Goal: Information Seeking & Learning: Check status

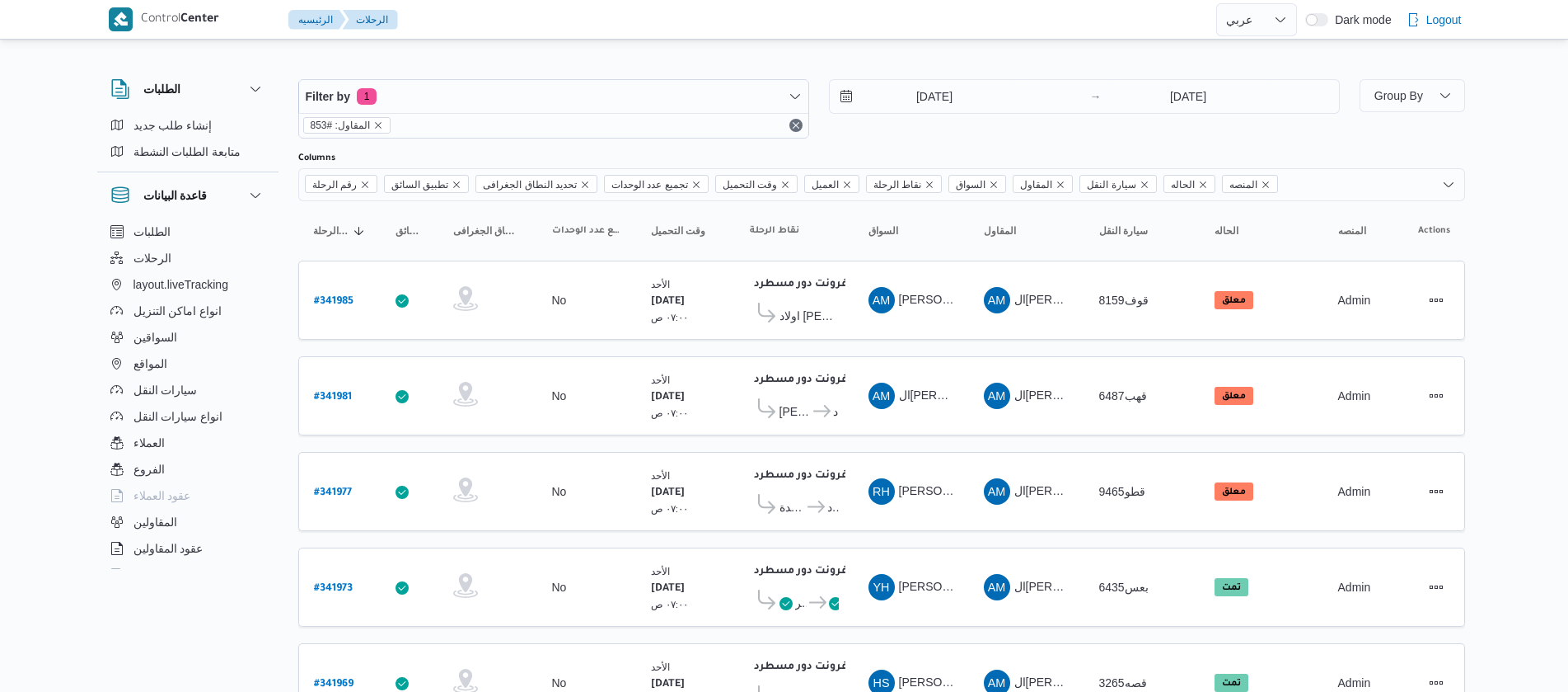
select select "ar"
click at [373, 128] on icon "remove selected entity" at bounding box center [377, 125] width 10 height 10
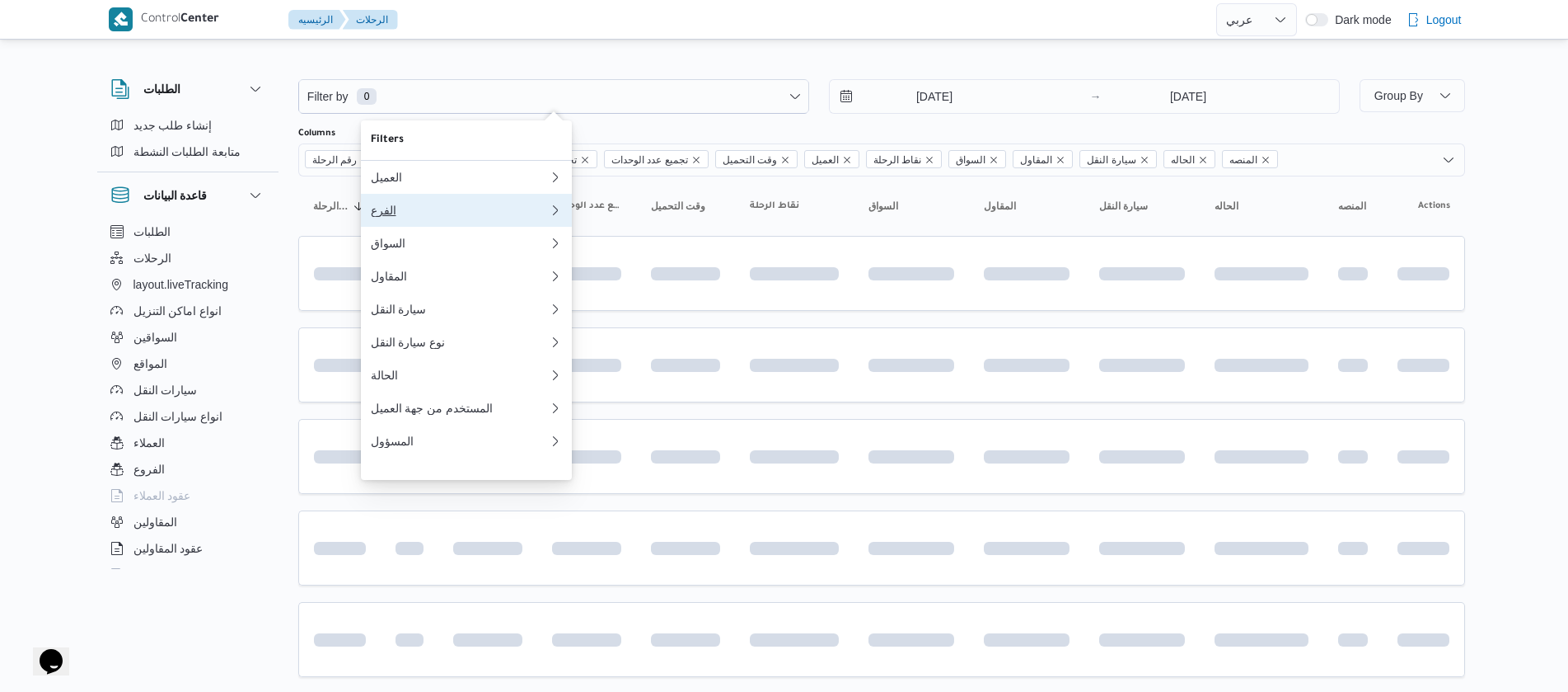
click at [443, 198] on button "الفرع" at bounding box center [467, 210] width 211 height 33
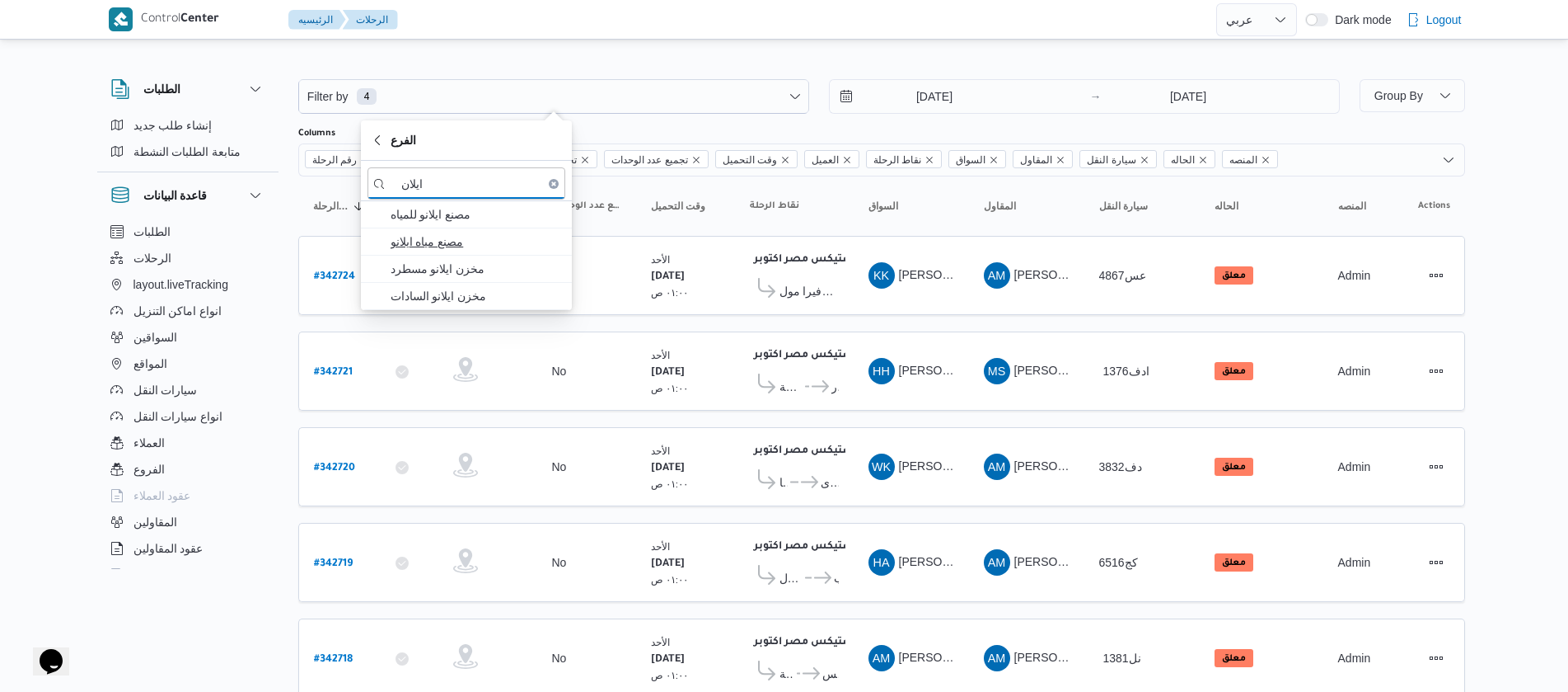
type input "ايلان"
click at [429, 241] on span "مصنع مياه ايلانو" at bounding box center [476, 241] width 171 height 20
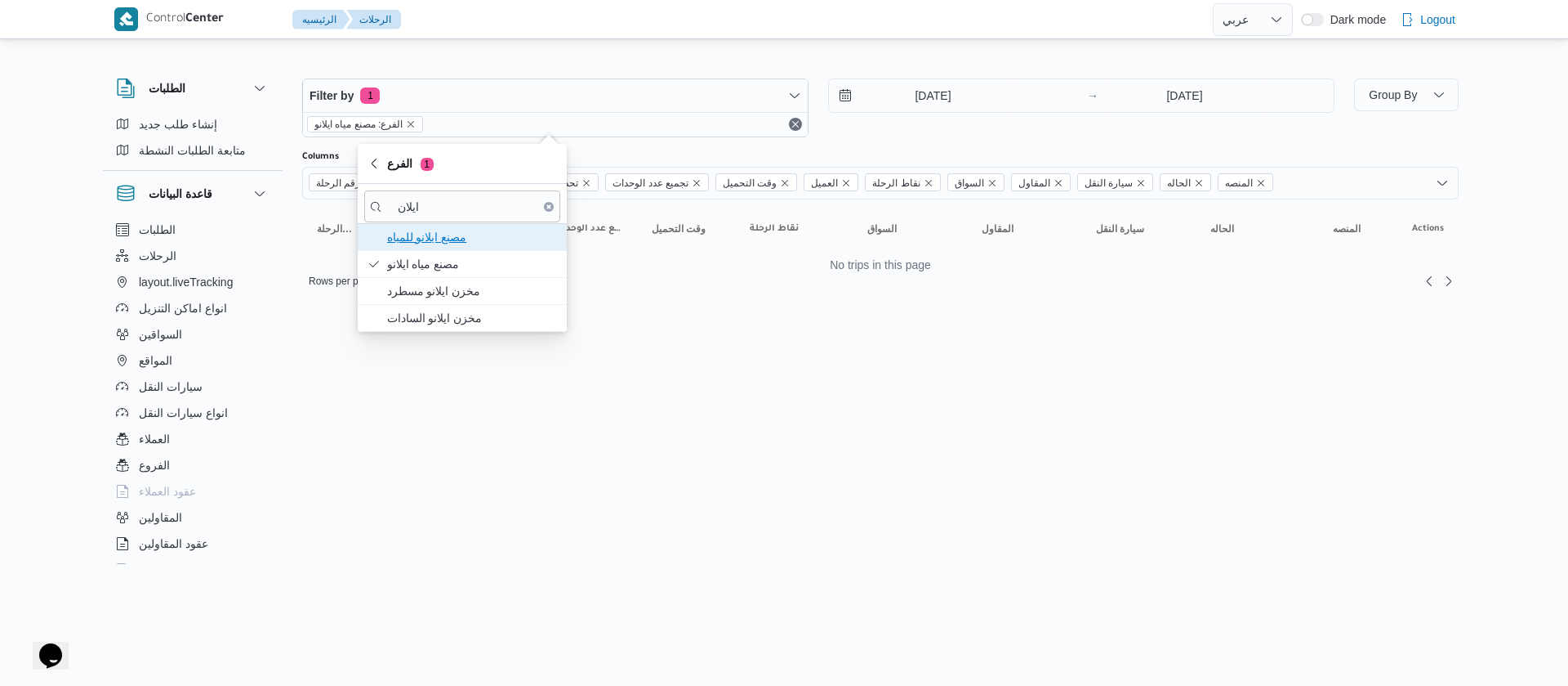
click at [432, 242] on span "مصنع ايلانو للمياه" at bounding box center [472, 237] width 170 height 20
click at [447, 292] on span "مخزن ايلانو مسطرد" at bounding box center [472, 291] width 170 height 20
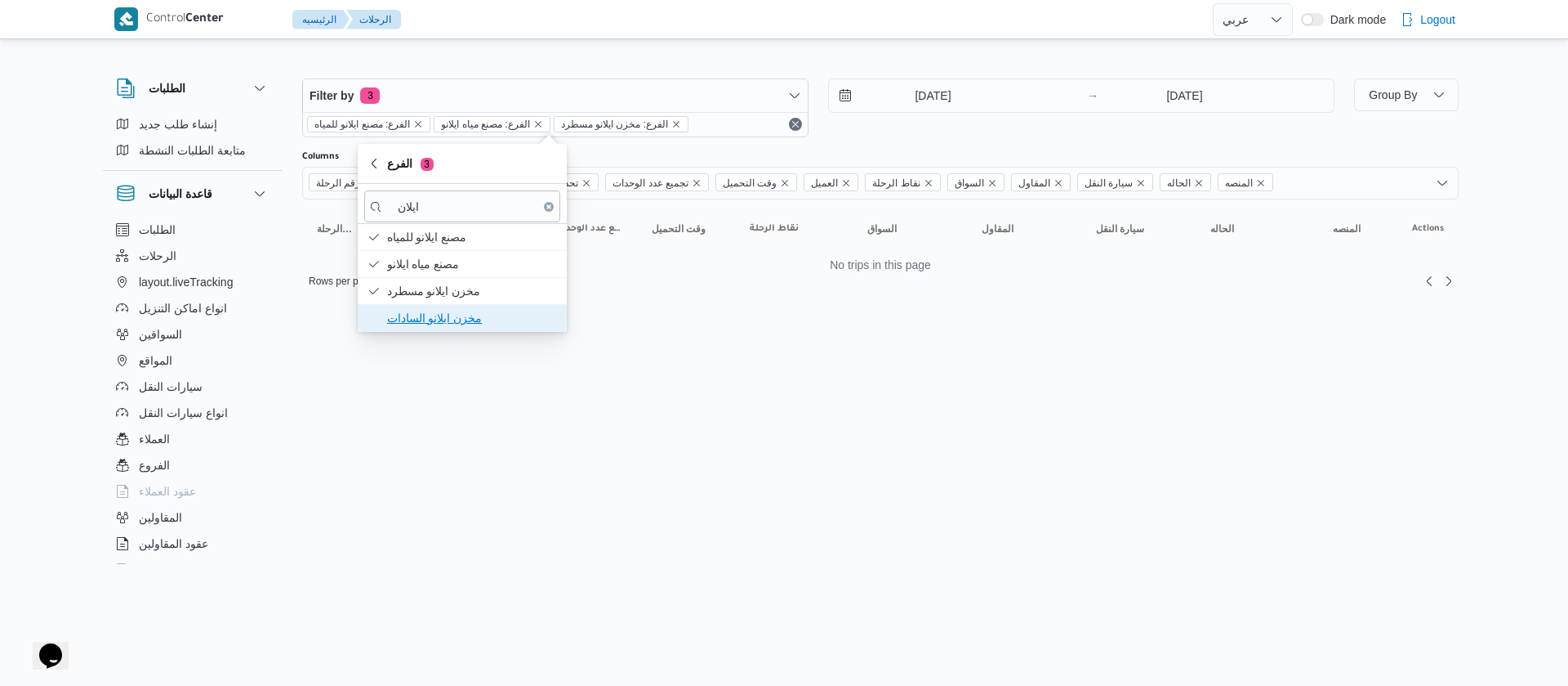
click at [435, 329] on span "مخزن ايلانو السادات" at bounding box center [463, 317] width 196 height 26
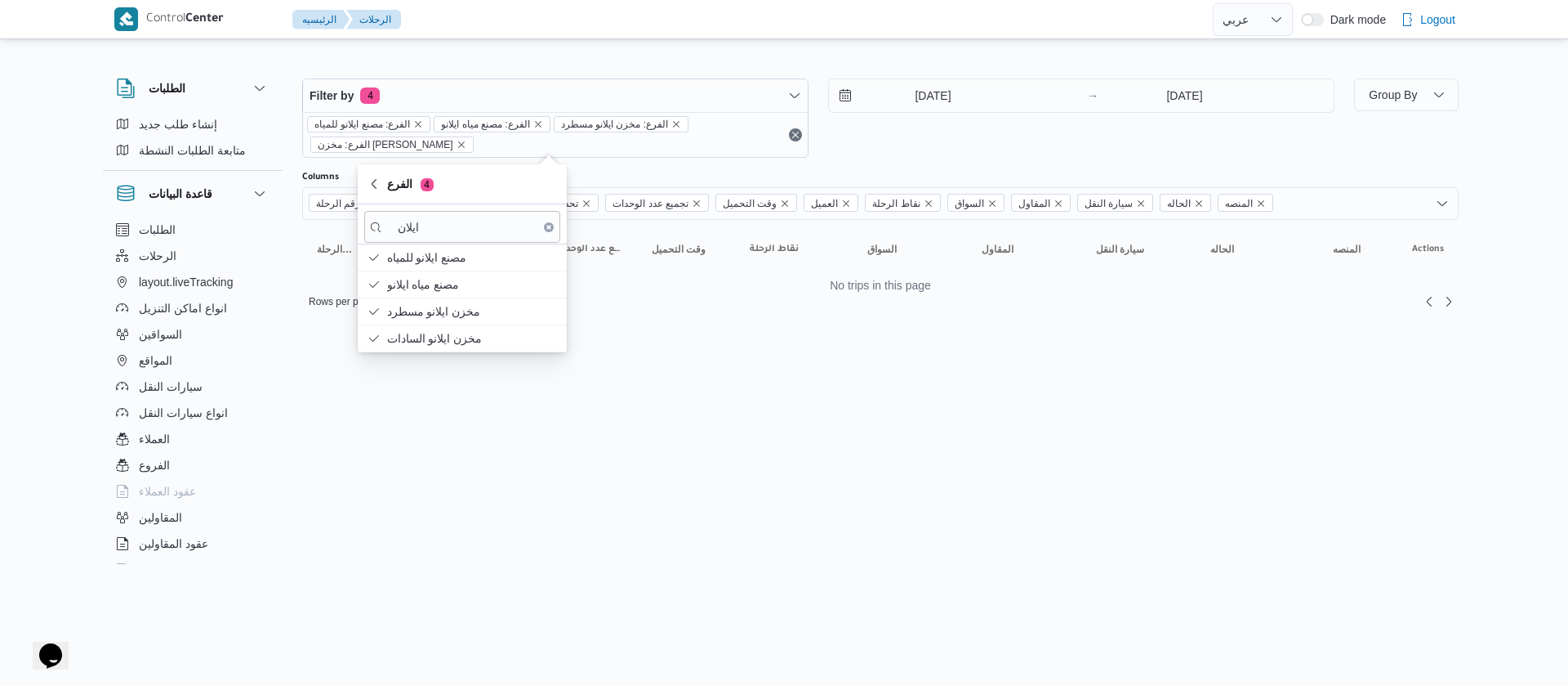
click at [548, 222] on button "Clear input" at bounding box center [548, 227] width 10 height 10
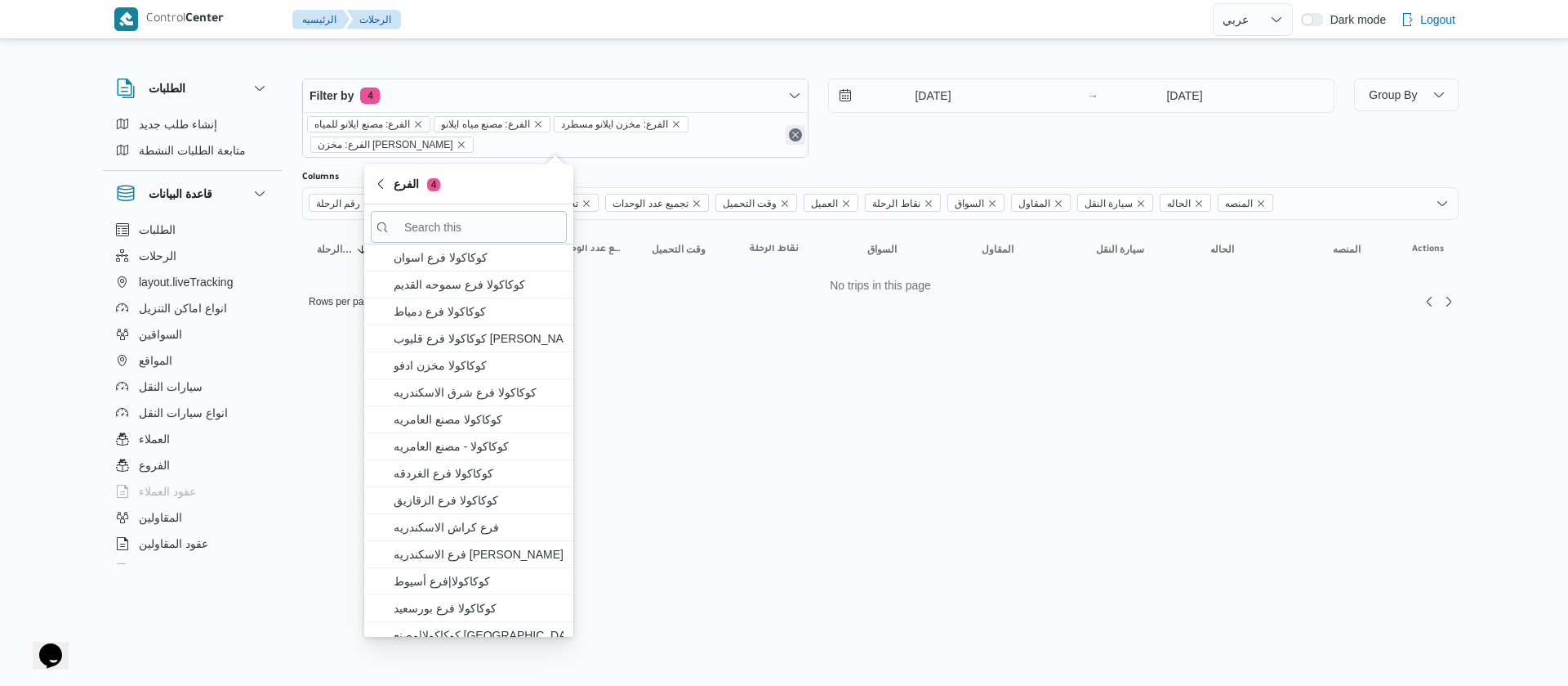
click at [791, 138] on button "Remove" at bounding box center [796, 135] width 20 height 20
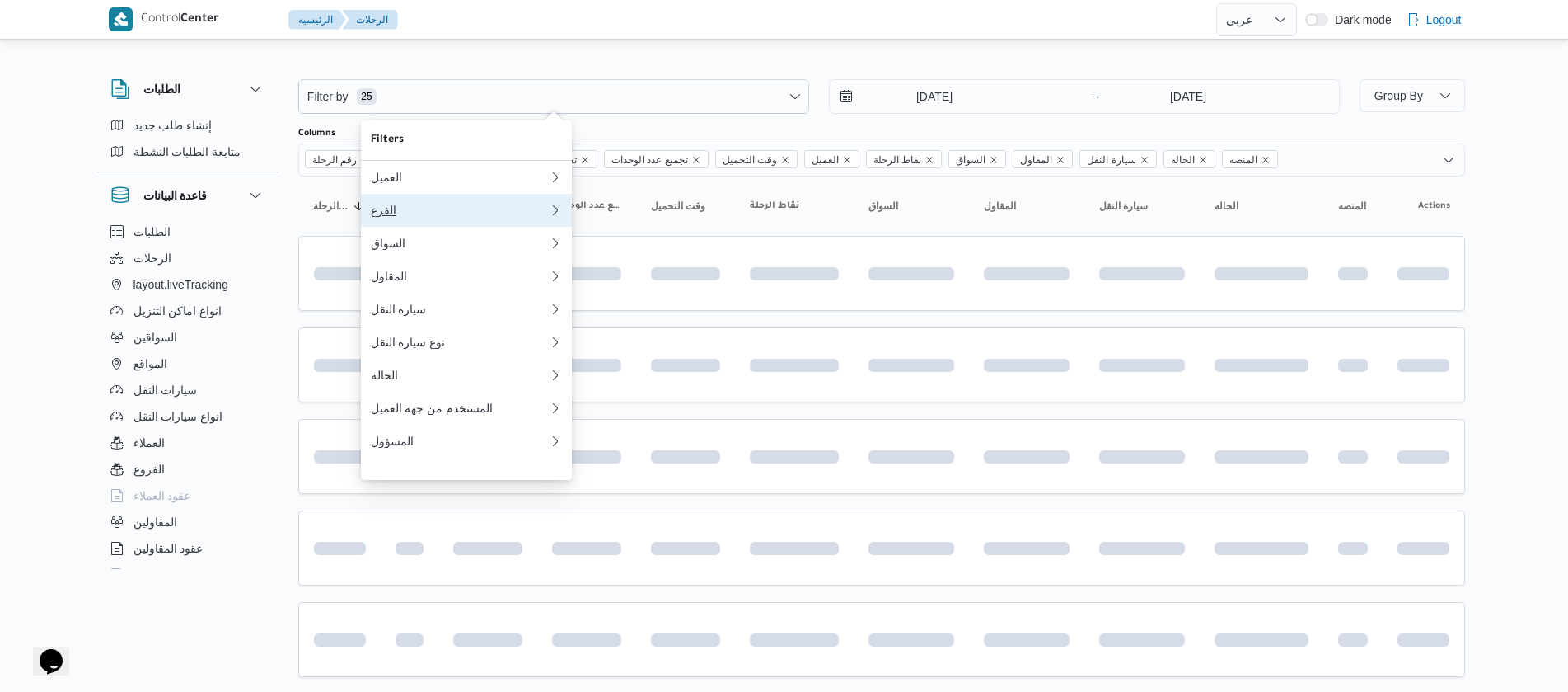
click at [404, 209] on div "الفرع" at bounding box center [457, 210] width 171 height 14
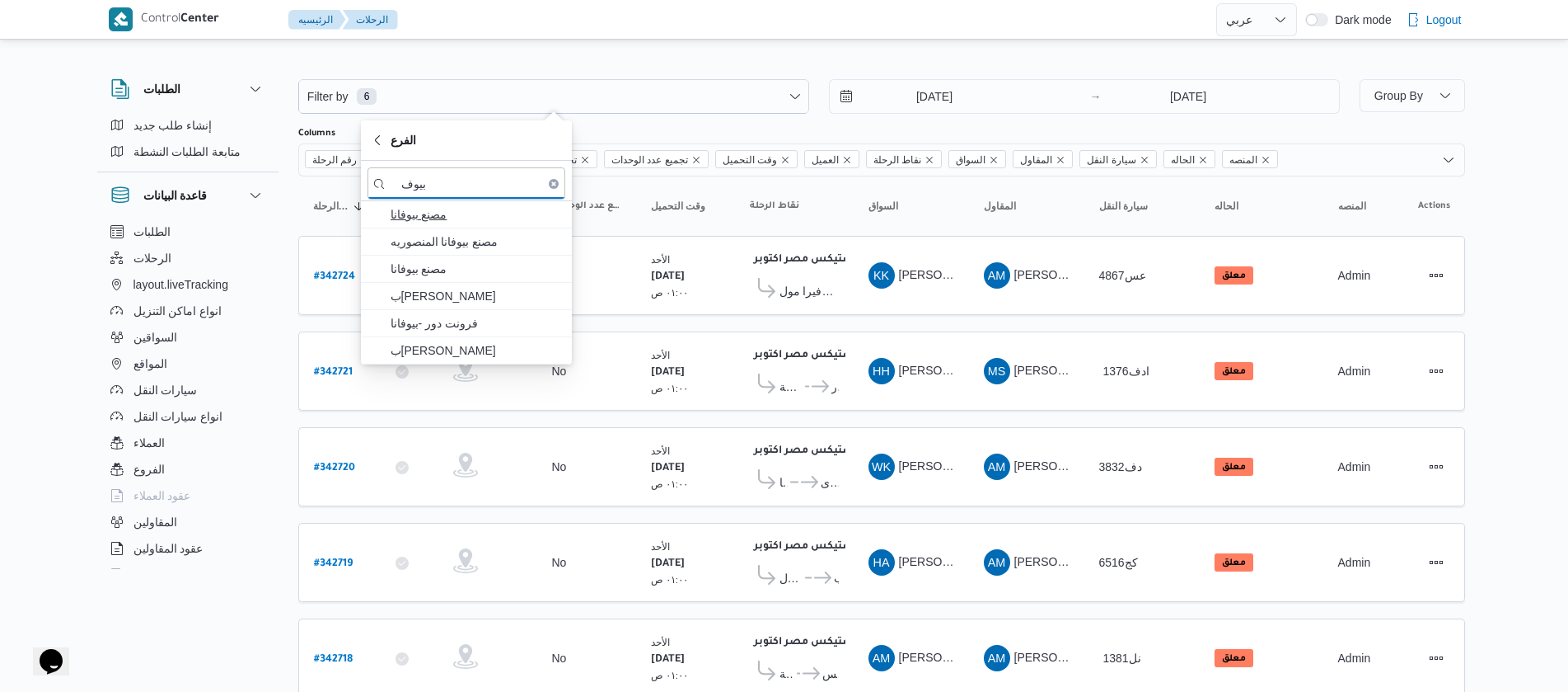
type input "بيوف"
click at [400, 222] on span "مصنع بيوفانا" at bounding box center [476, 214] width 171 height 20
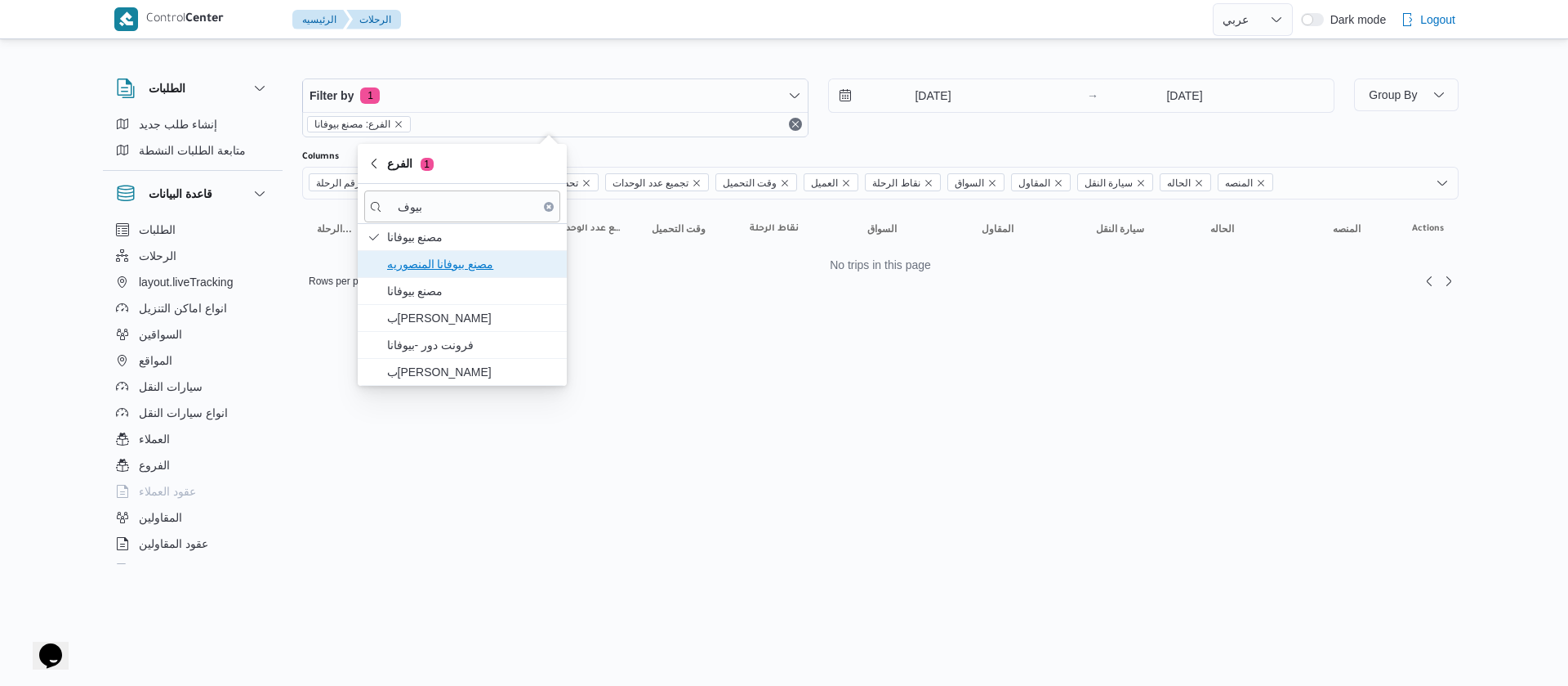
click at [448, 276] on span "مصنع بيوفانا المنصوريه" at bounding box center [463, 264] width 196 height 26
click at [444, 297] on span "مصنع بيوفانا" at bounding box center [472, 291] width 170 height 20
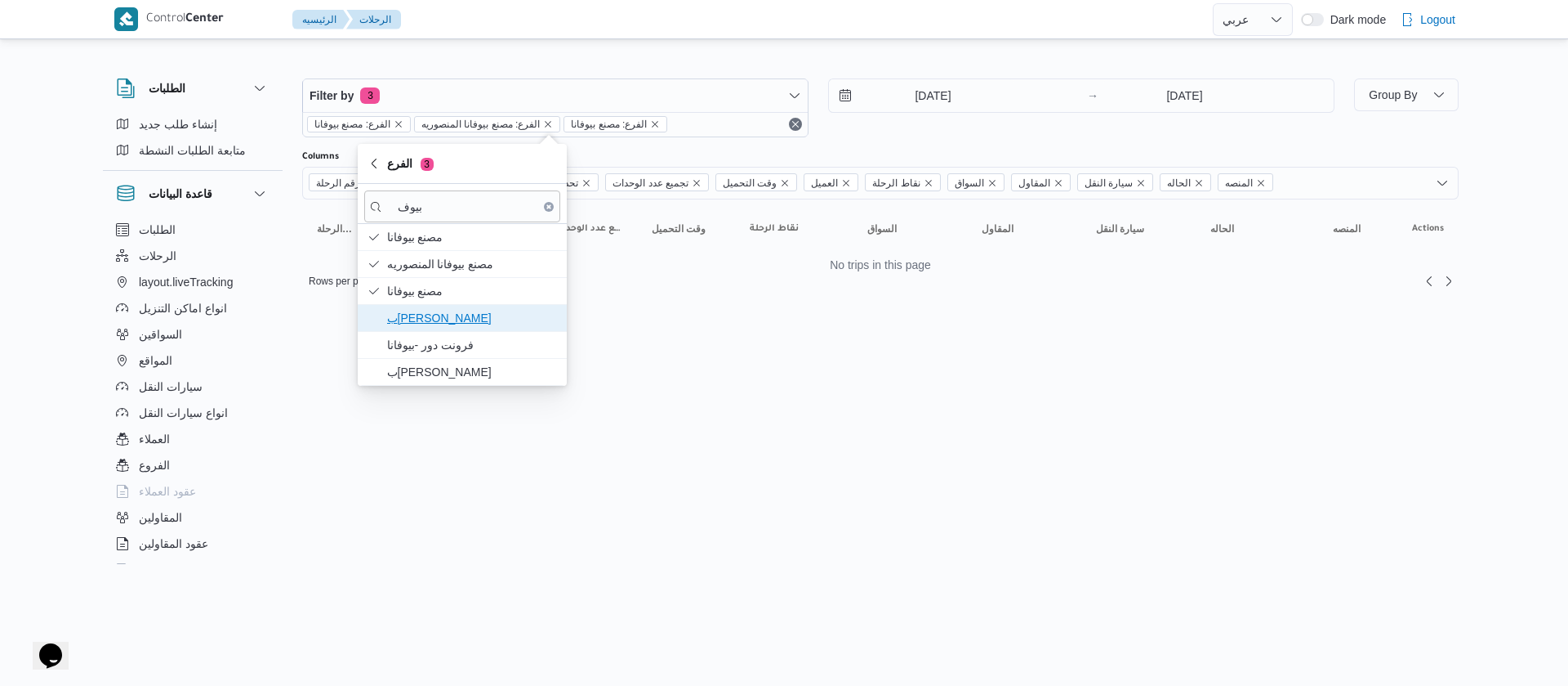
click at [468, 312] on span "ب[PERSON_NAME]" at bounding box center [472, 318] width 170 height 20
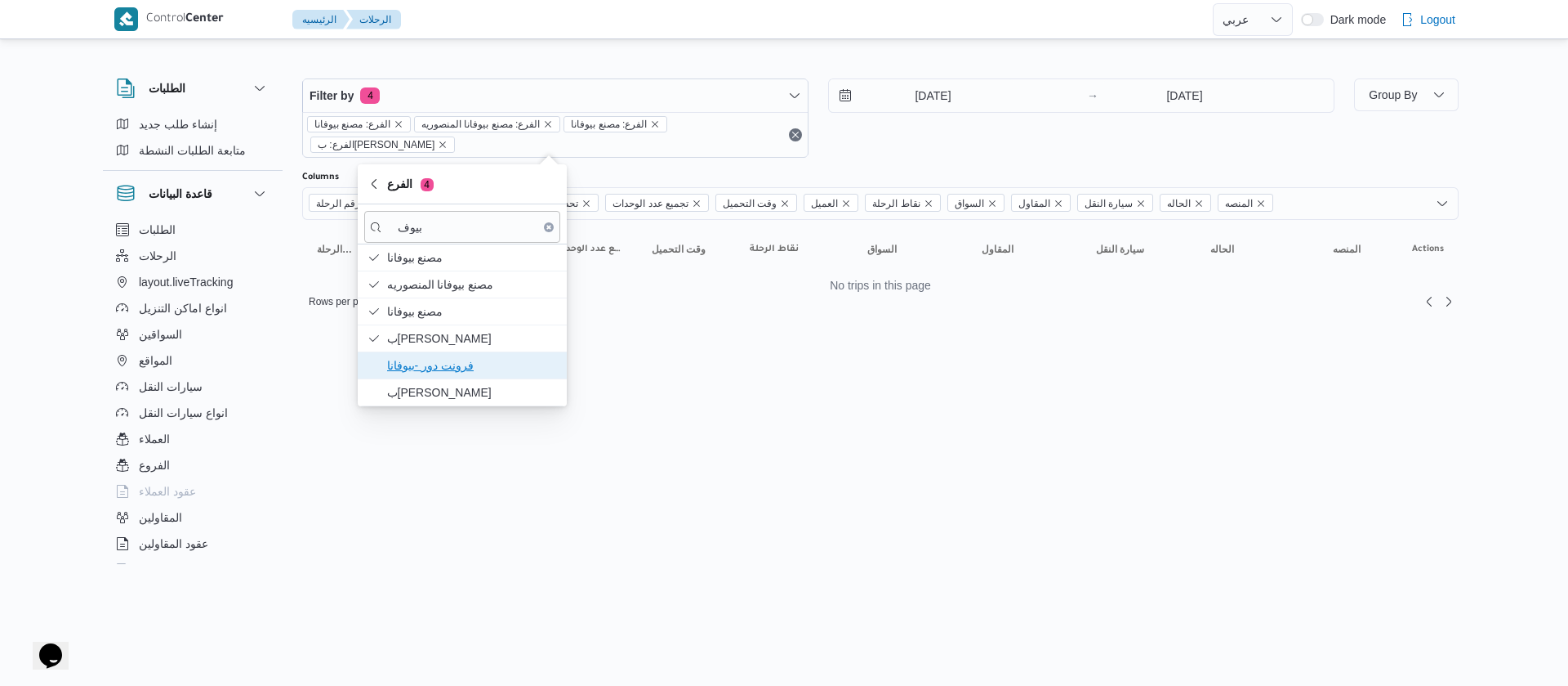
click at [463, 368] on span "فرونت دور -بيوفانا" at bounding box center [472, 365] width 170 height 20
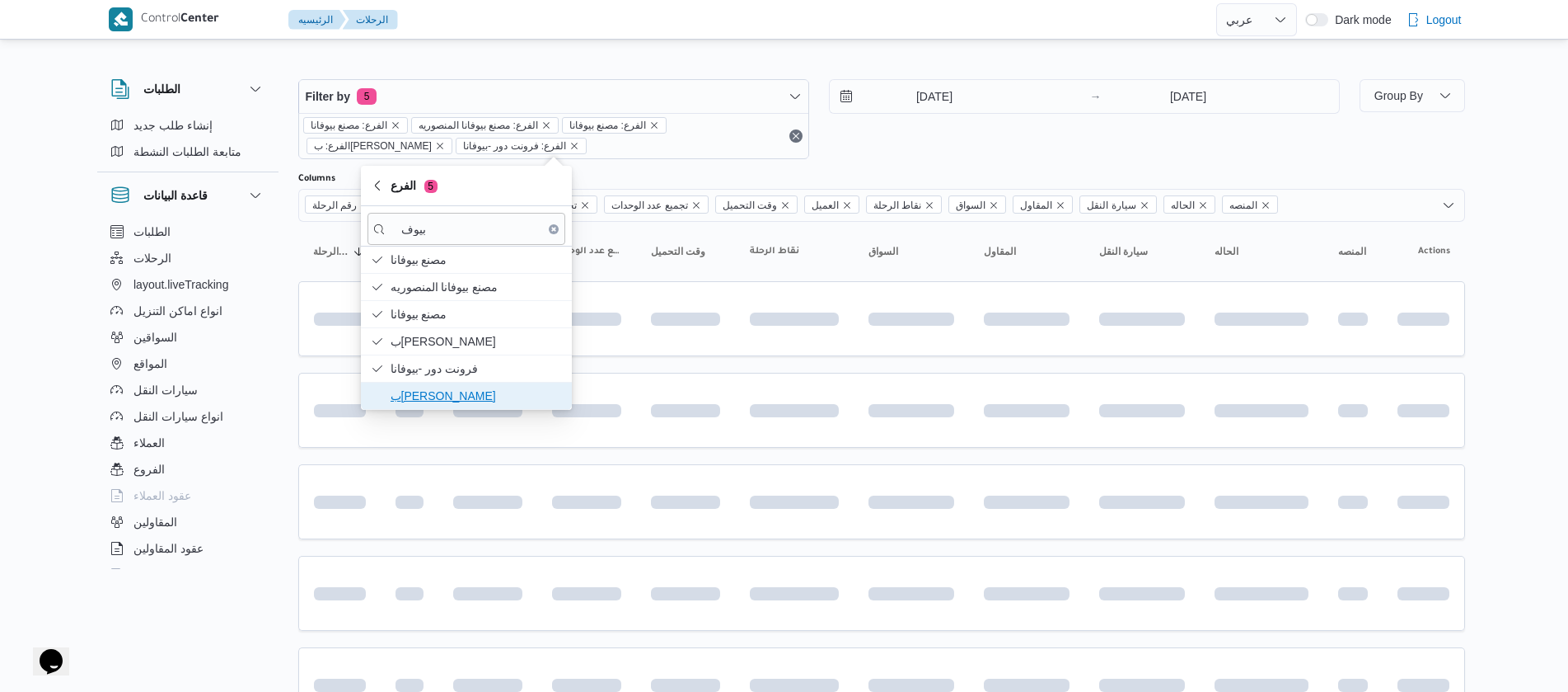
click at [469, 394] on span "ب[PERSON_NAME]" at bounding box center [476, 396] width 171 height 20
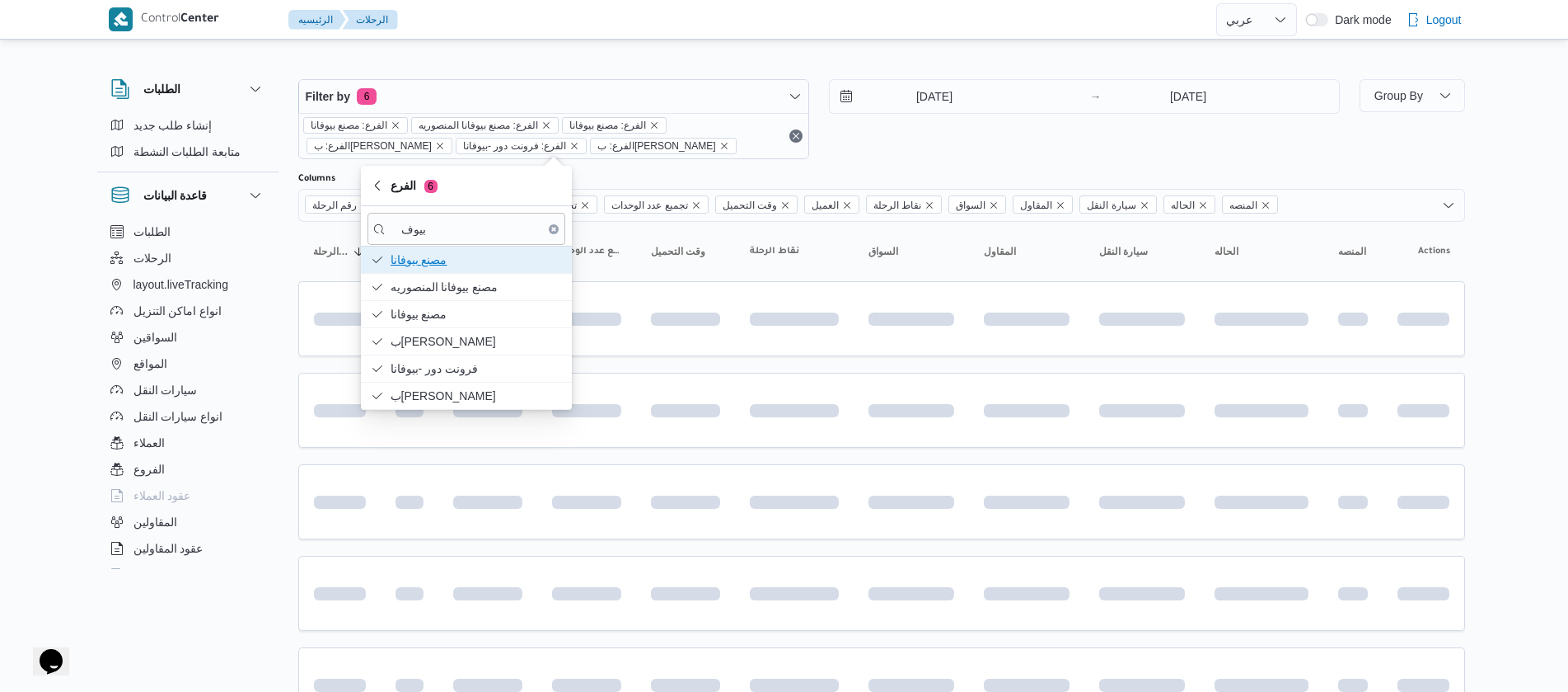
click at [421, 260] on span "مصنع بيوفانا" at bounding box center [476, 260] width 171 height 20
click at [443, 296] on span "مصنع بيوفانا المنصوريه" at bounding box center [476, 287] width 171 height 20
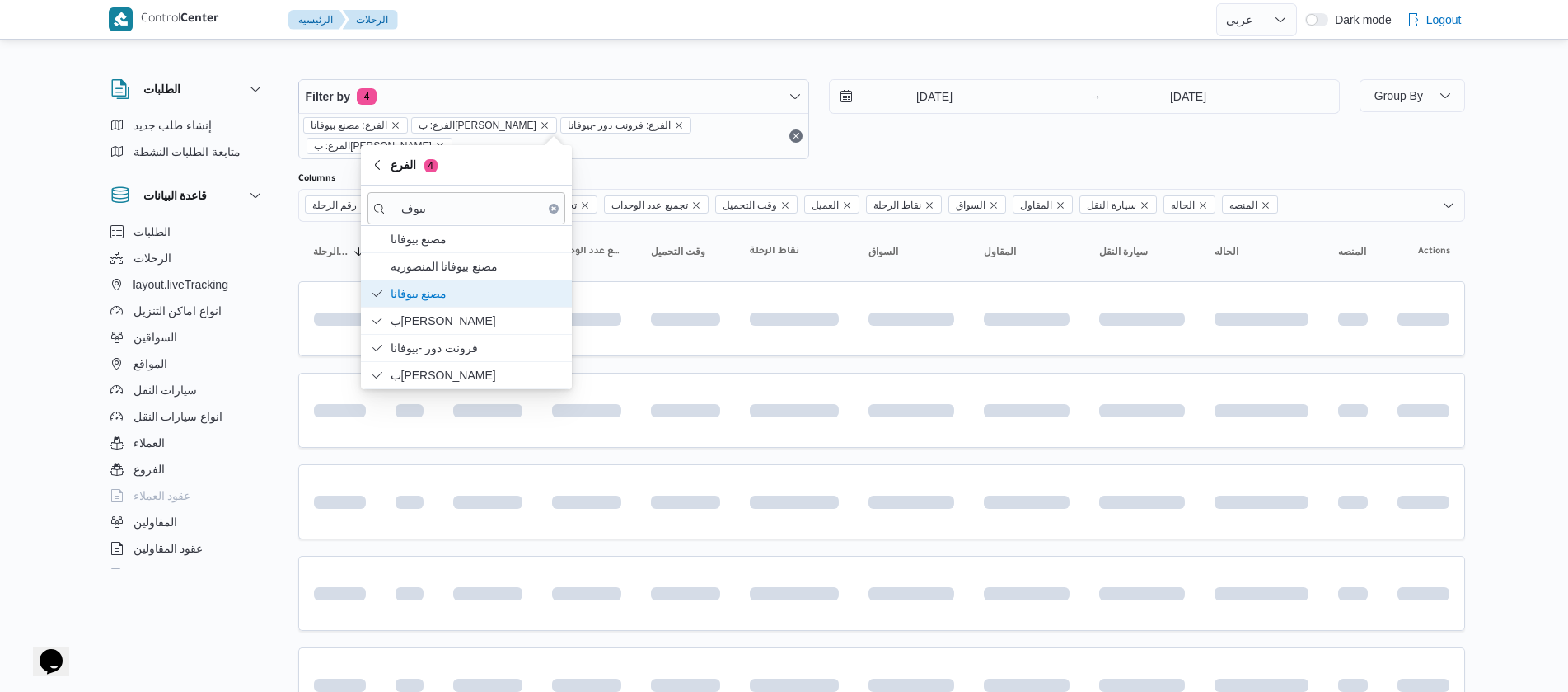
click at [441, 286] on span "مصنع بيوفانا" at bounding box center [476, 294] width 171 height 20
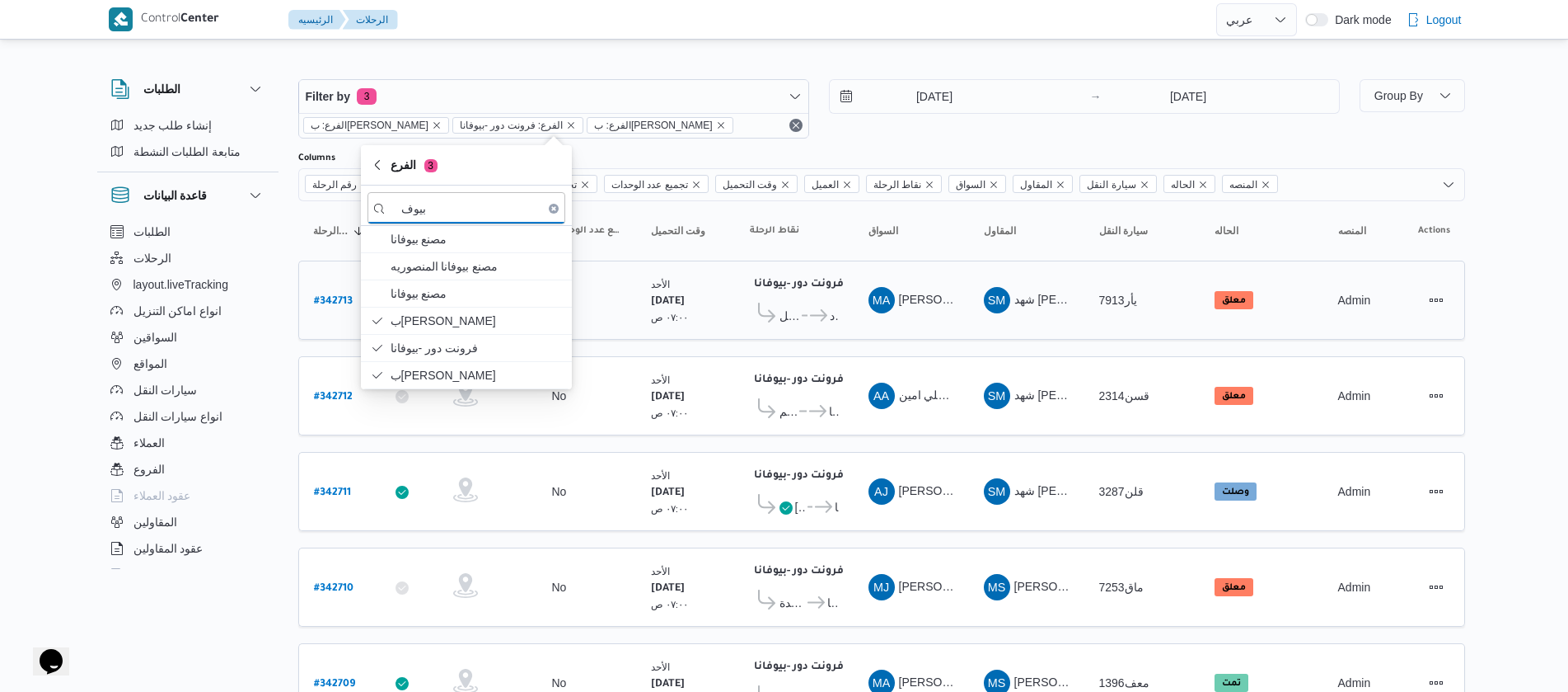
click at [322, 301] on b "# 342713" at bounding box center [333, 301] width 39 height 12
select select "ar"
